Goal: Transaction & Acquisition: Book appointment/travel/reservation

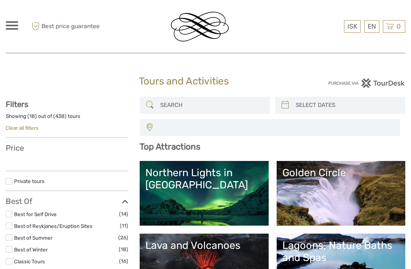
select select
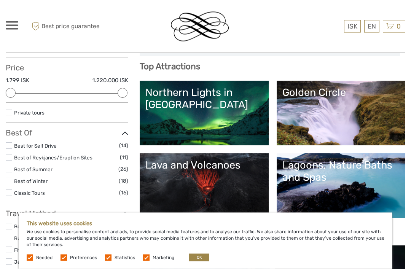
scroll to position [80, 0]
click at [200, 109] on div "Northern Lights in Iceland" at bounding box center [203, 98] width 117 height 25
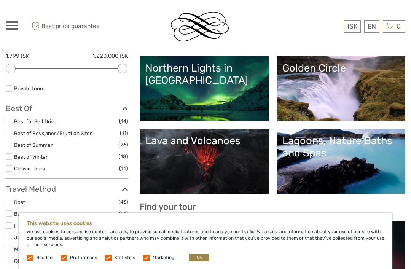
click at [322, 87] on link "Golden Circle" at bounding box center [340, 88] width 117 height 53
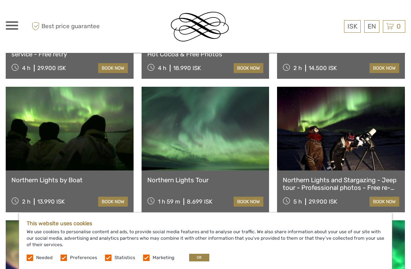
scroll to position [381, 0]
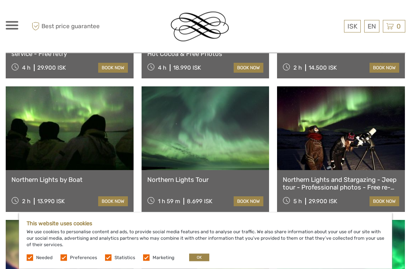
click at [204, 117] on link at bounding box center [205, 129] width 128 height 84
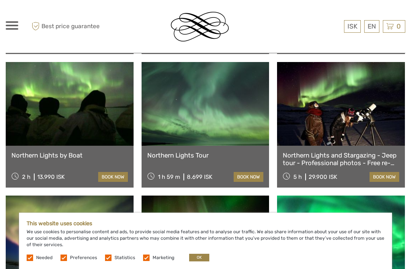
click at [218, 171] on div "1 h 59 m 8.699 ISK book now" at bounding box center [205, 176] width 116 height 11
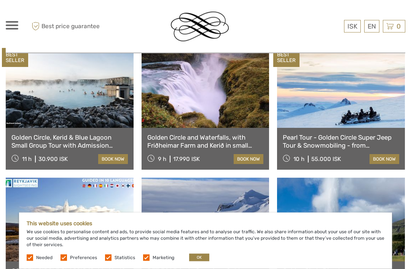
scroll to position [415, 0]
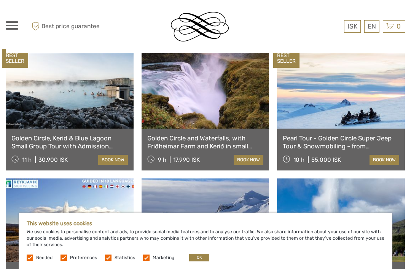
click at [230, 73] on link at bounding box center [205, 87] width 128 height 84
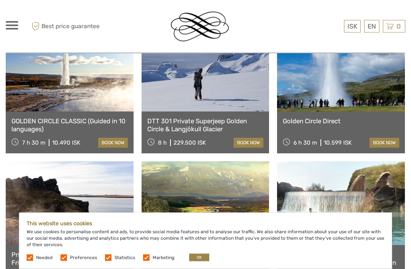
scroll to position [536, 0]
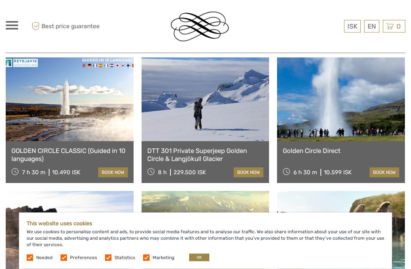
click at [340, 95] on link at bounding box center [341, 100] width 128 height 84
